Goal: Information Seeking & Learning: Learn about a topic

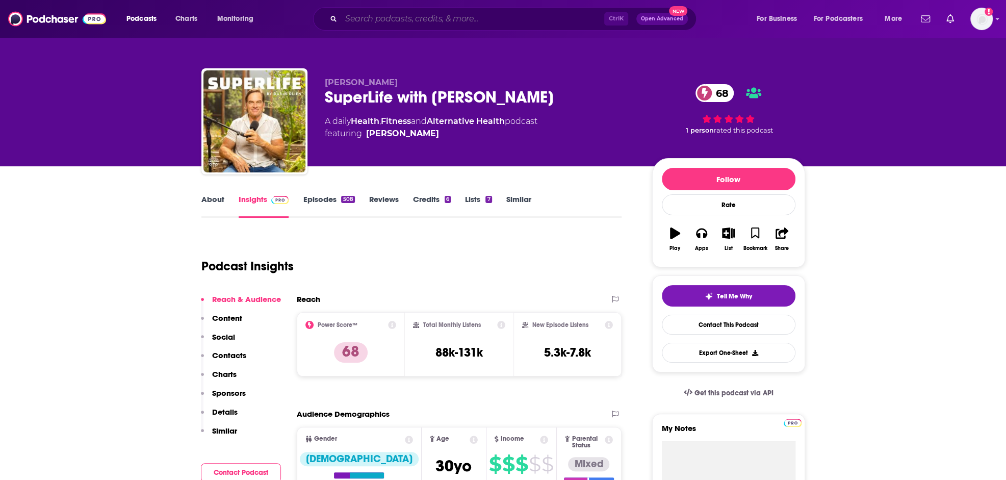
click at [373, 19] on input "Search podcasts, credits, & more..." at bounding box center [472, 19] width 263 height 16
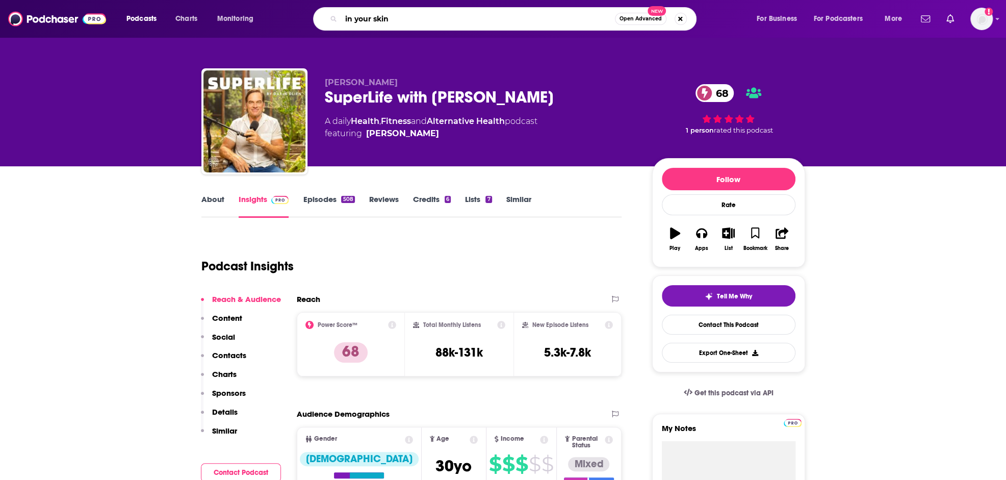
type input "in your skin"
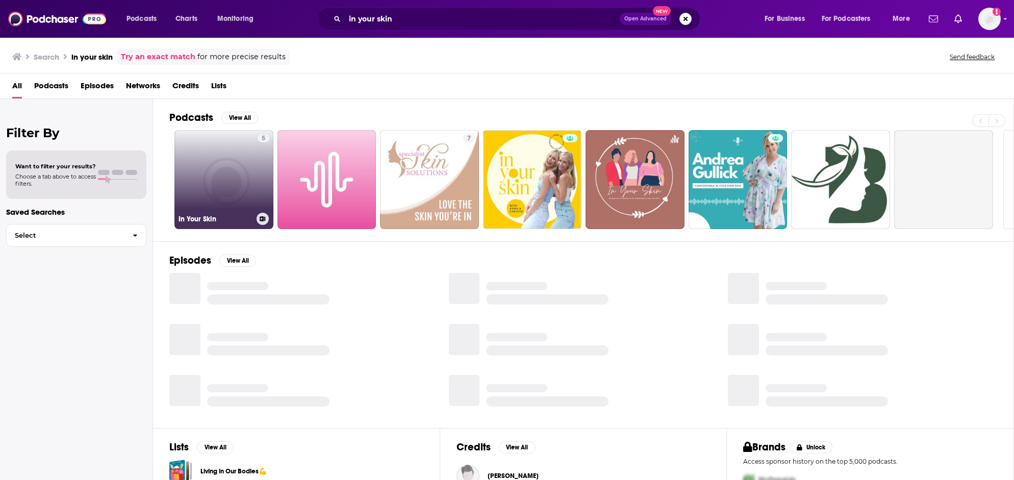
click at [213, 191] on link "5 In Your Skin" at bounding box center [223, 179] width 99 height 99
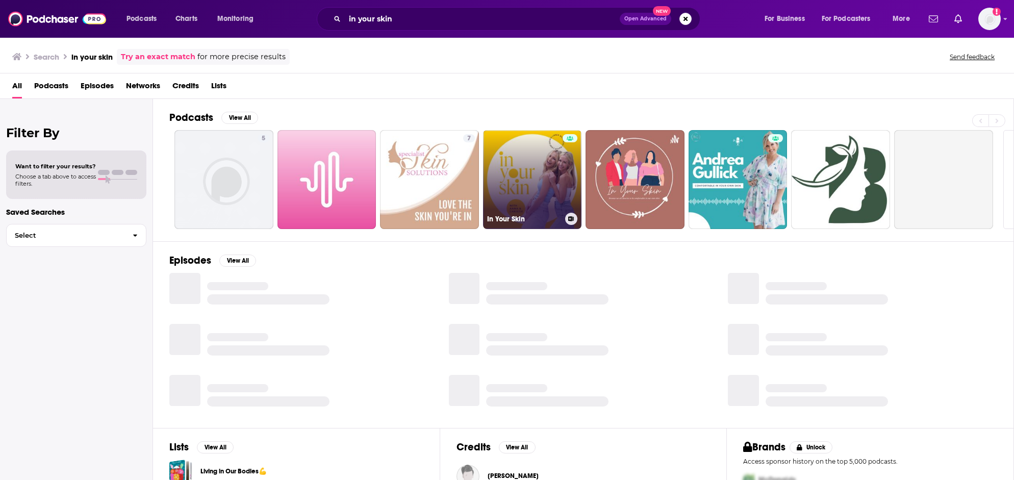
click at [521, 174] on link "In Your Skin" at bounding box center [532, 179] width 99 height 99
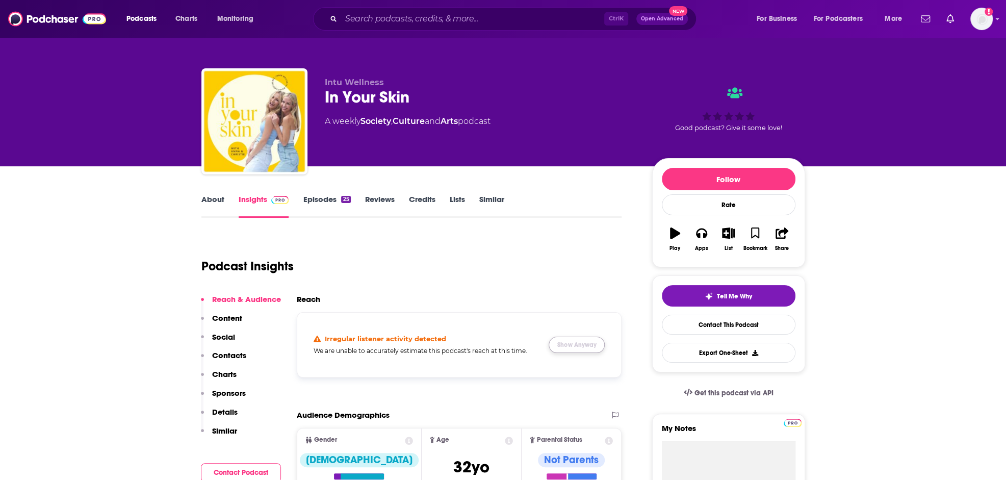
click at [597, 340] on button "Show Anyway" at bounding box center [577, 345] width 56 height 16
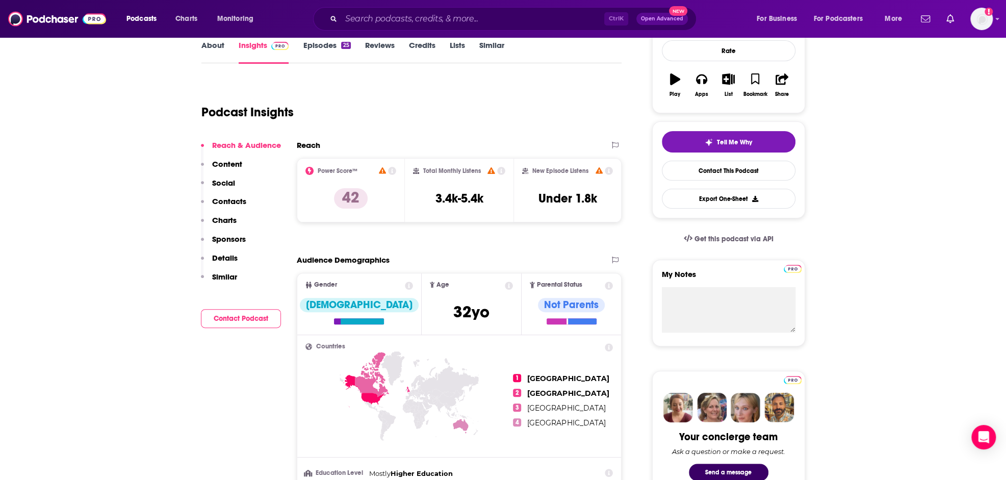
scroll to position [153, 0]
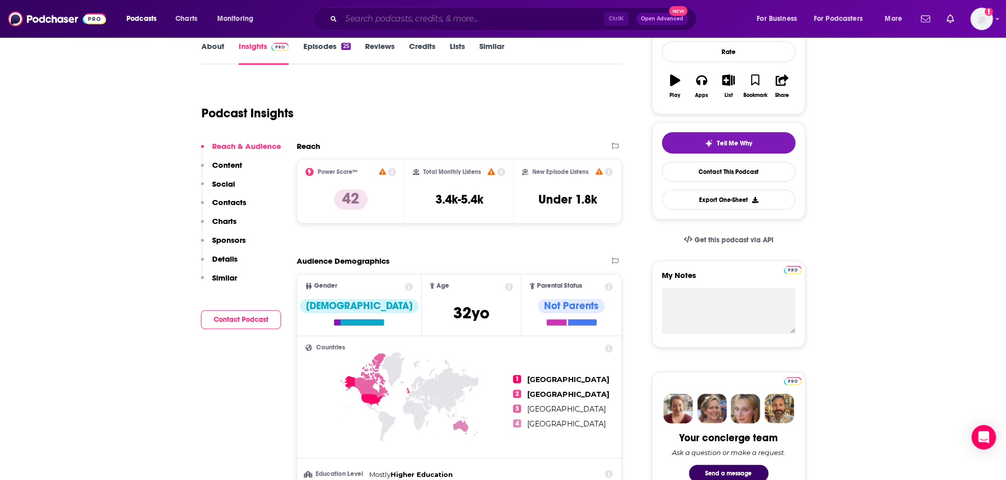
click at [414, 17] on input "Search podcasts, credits, & more..." at bounding box center [472, 19] width 263 height 16
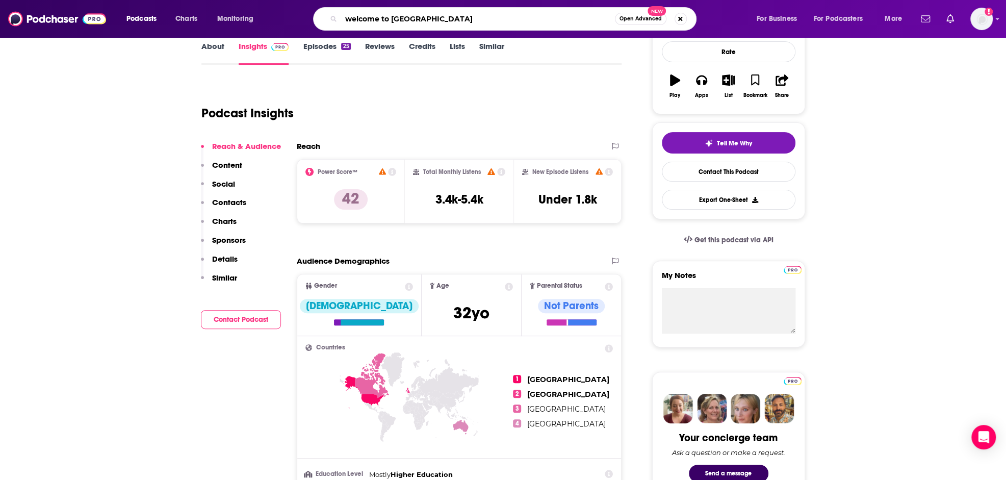
type input "welcome to wellness"
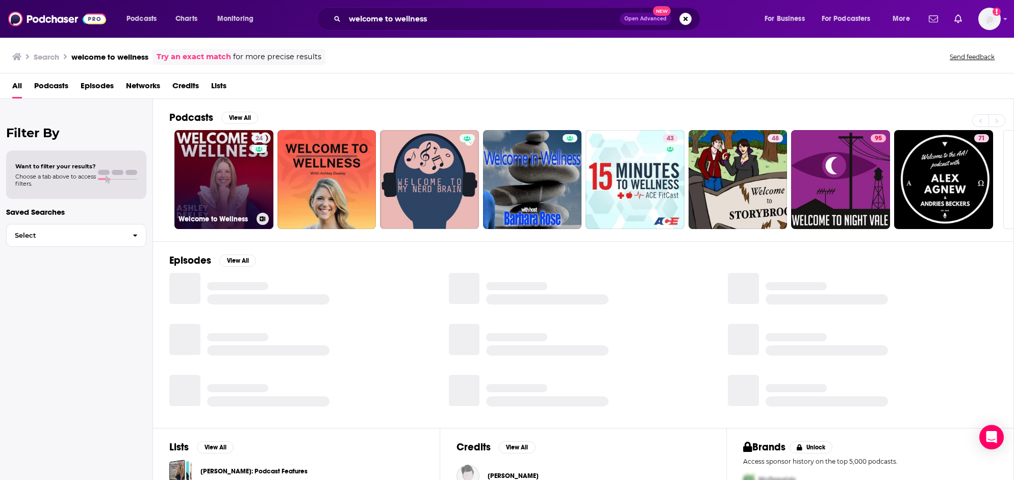
click at [233, 158] on link "24 Welcome to Wellness" at bounding box center [223, 179] width 99 height 99
